Goal: Book appointment/travel/reservation

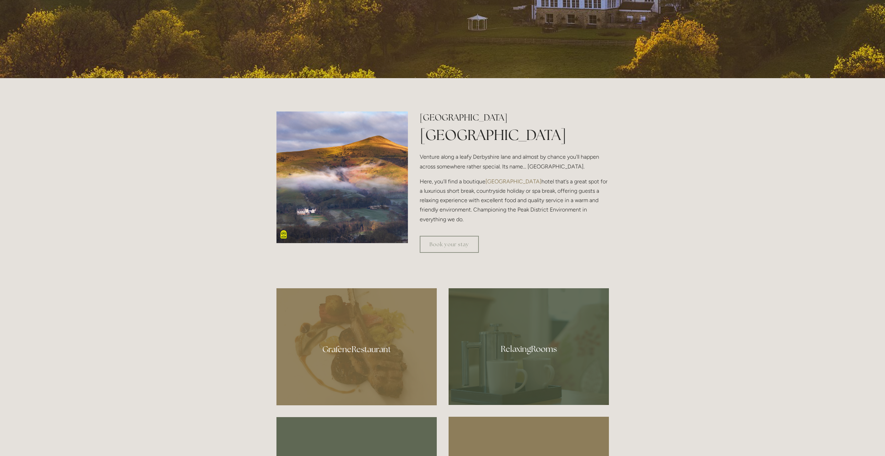
scroll to position [139, 0]
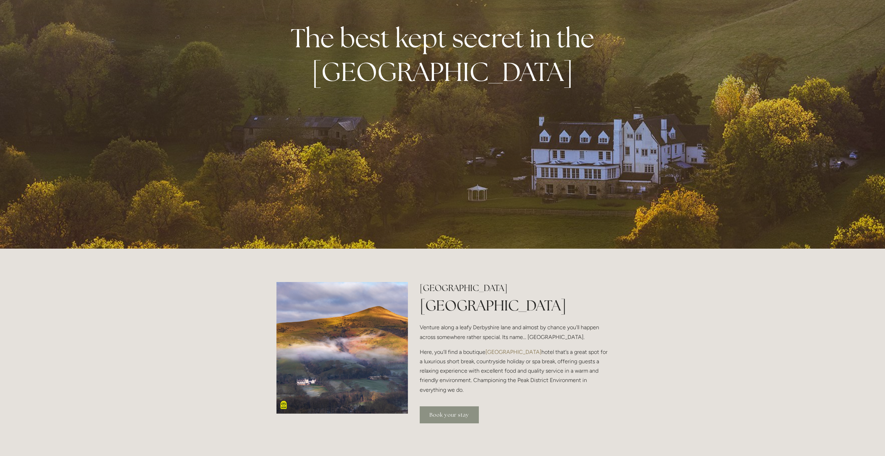
click at [466, 418] on link "Book your stay" at bounding box center [449, 415] width 59 height 17
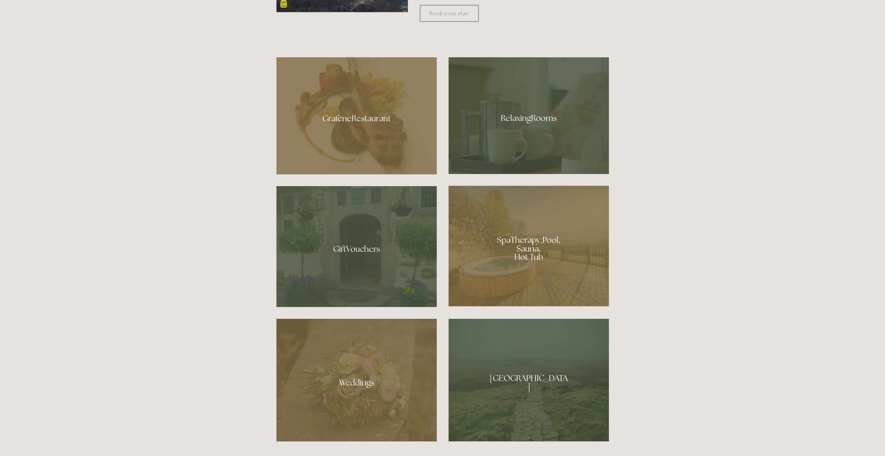
scroll to position [591, 0]
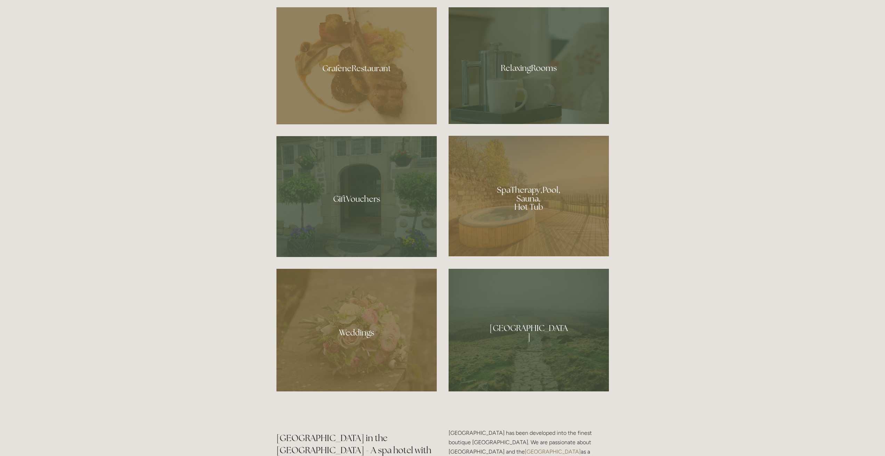
click at [558, 197] on div at bounding box center [528, 196] width 160 height 121
click at [521, 346] on div at bounding box center [528, 330] width 160 height 123
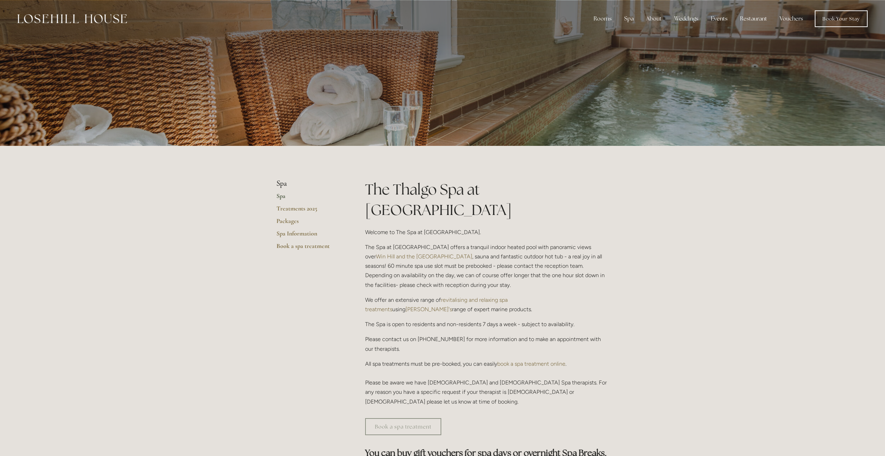
click at [773, 104] on div at bounding box center [442, 73] width 885 height 146
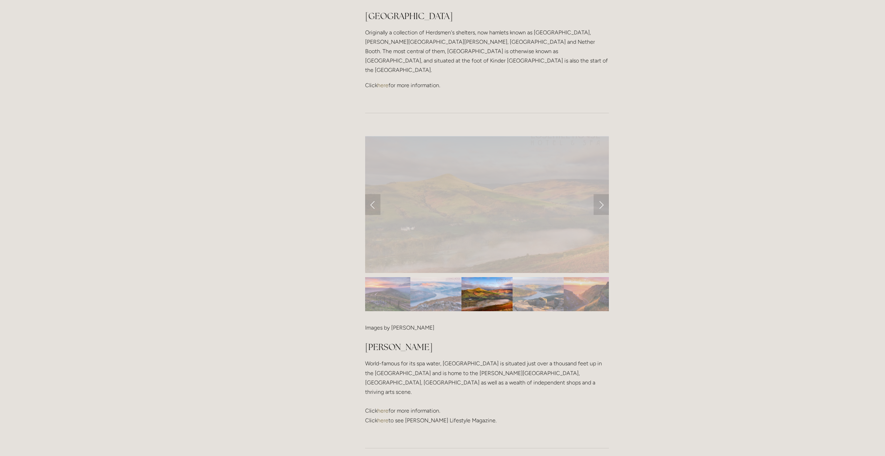
scroll to position [556, 0]
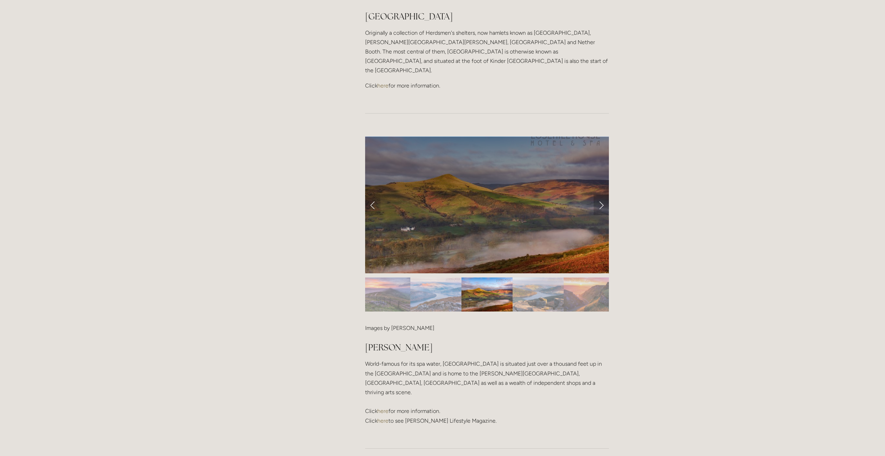
click at [600, 195] on link "Next Slide" at bounding box center [600, 205] width 15 height 21
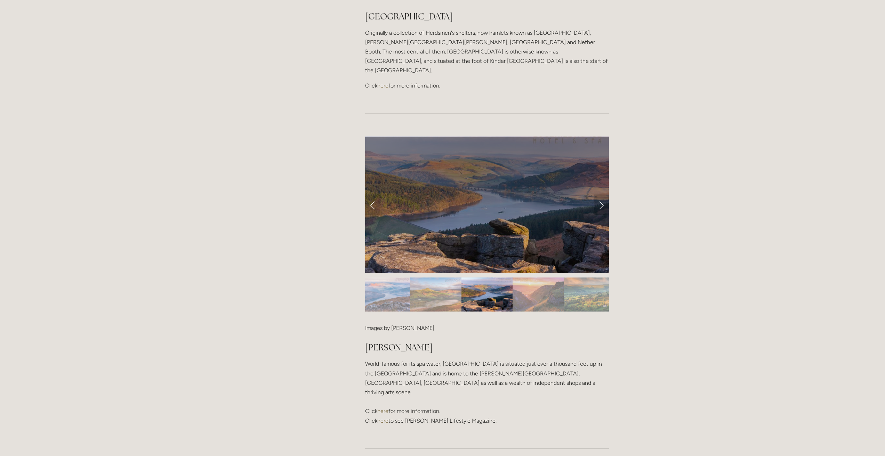
click at [600, 195] on link "Next Slide" at bounding box center [600, 205] width 15 height 21
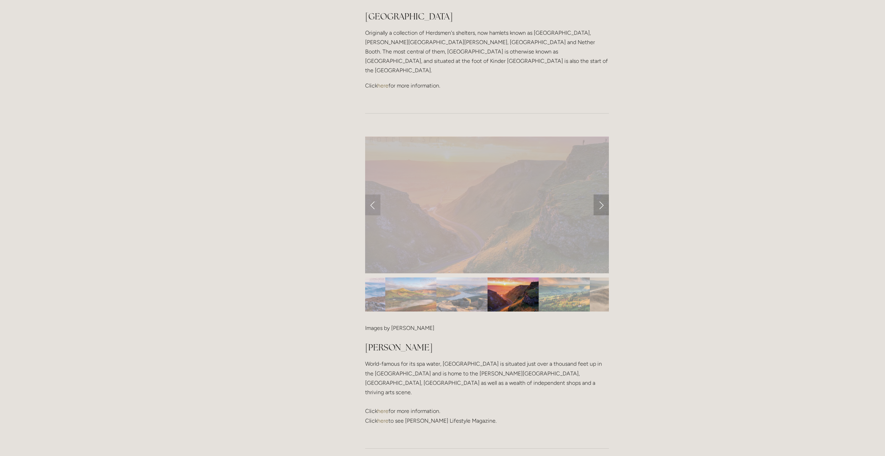
click at [600, 195] on link "Next Slide" at bounding box center [600, 205] width 15 height 21
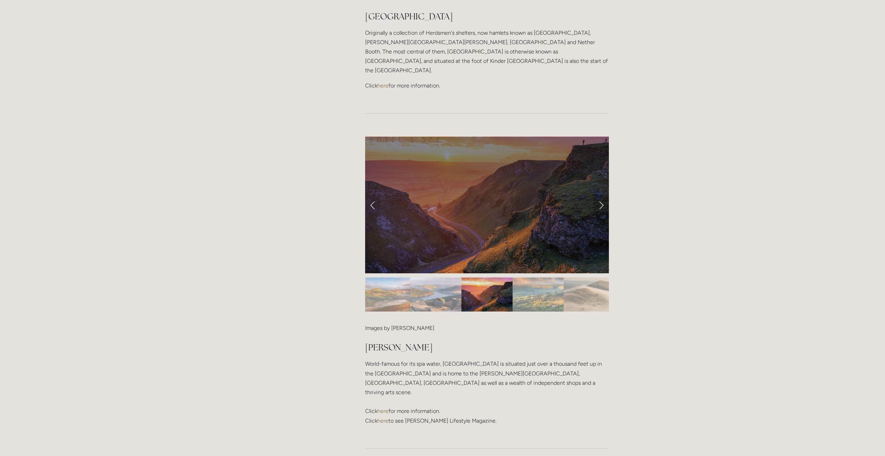
click at [600, 195] on link "Next Slide" at bounding box center [600, 205] width 15 height 21
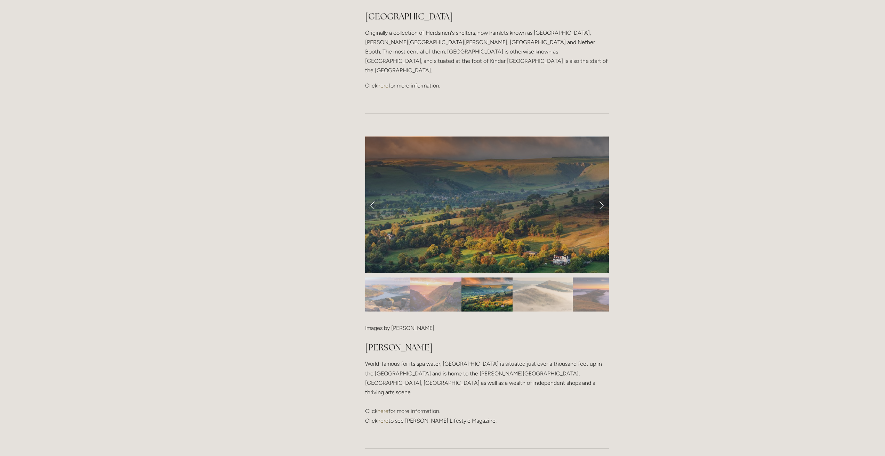
click at [600, 195] on link "Next Slide" at bounding box center [600, 205] width 15 height 21
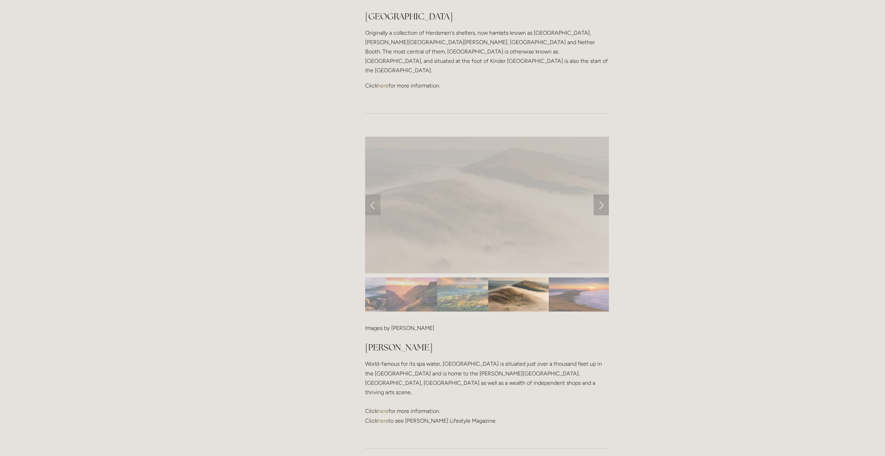
click at [602, 195] on link "Next Slide" at bounding box center [600, 205] width 15 height 21
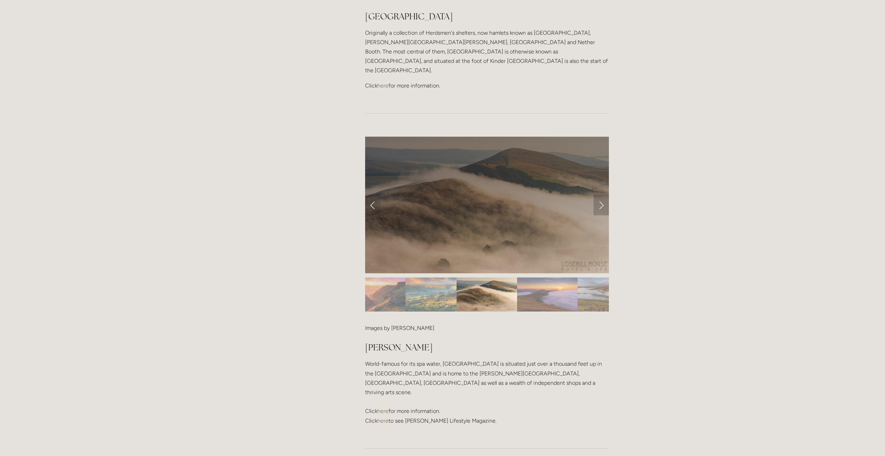
click at [602, 195] on link "Next Slide" at bounding box center [600, 205] width 15 height 21
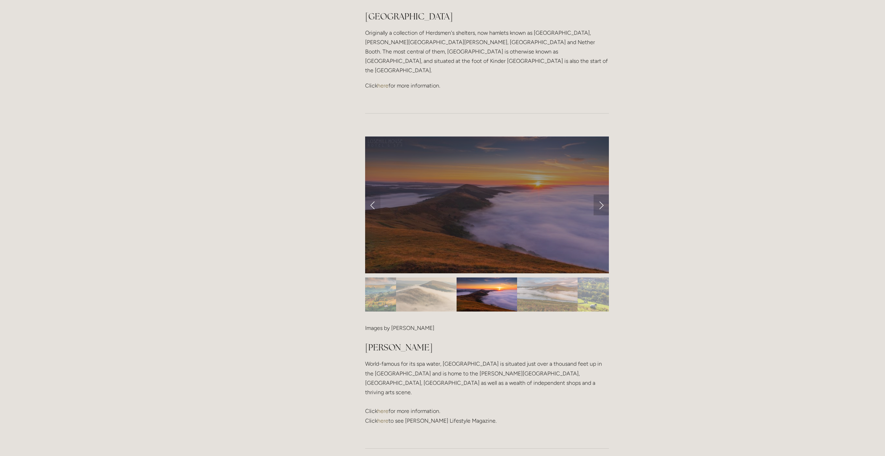
click at [602, 195] on link "Next Slide" at bounding box center [600, 205] width 15 height 21
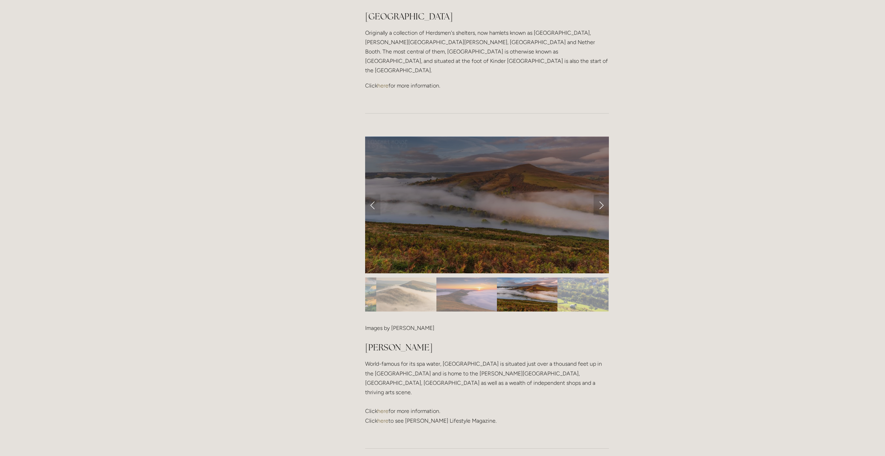
click at [602, 195] on link "Next Slide" at bounding box center [600, 205] width 15 height 21
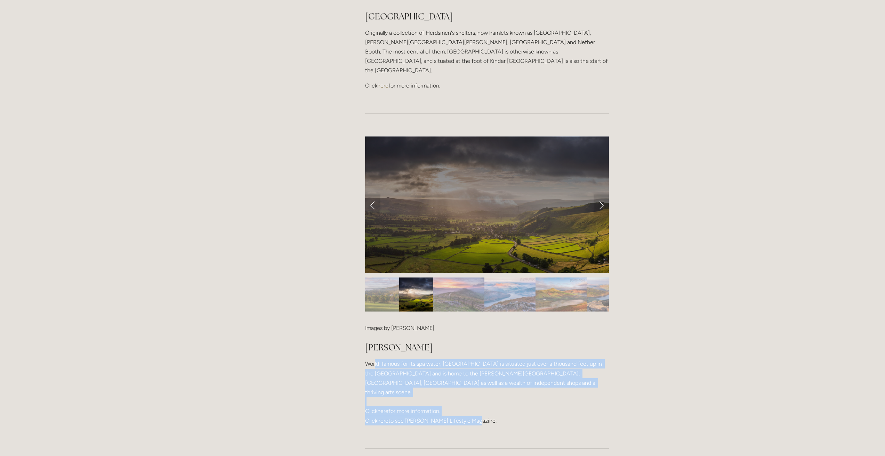
drag, startPoint x: 375, startPoint y: 317, endPoint x: 548, endPoint y: 359, distance: 177.8
click at [548, 359] on p "World-famous for its spa water, Buxton is situated just over a thousand feet up…" at bounding box center [487, 392] width 244 height 66
click at [405, 366] on p "World-famous for its spa water, Buxton is situated just over a thousand feet up…" at bounding box center [487, 392] width 244 height 66
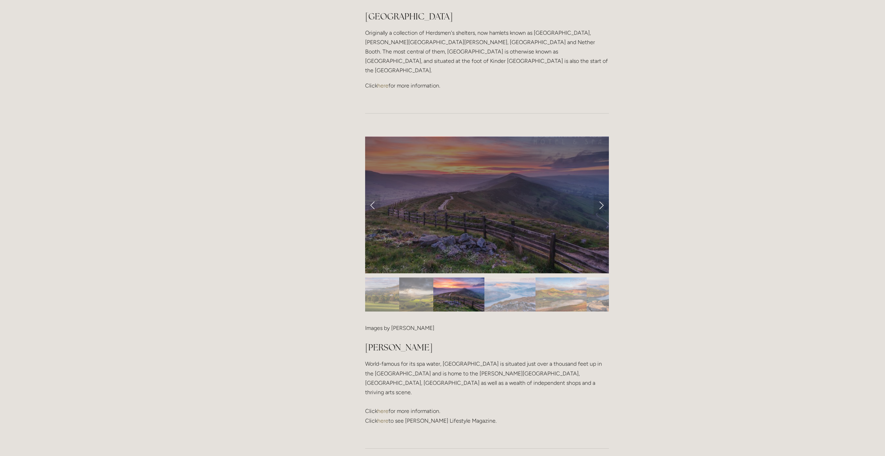
click at [384, 418] on link "here" at bounding box center [382, 421] width 11 height 7
